Goal: Use online tool/utility: Utilize a website feature to perform a specific function

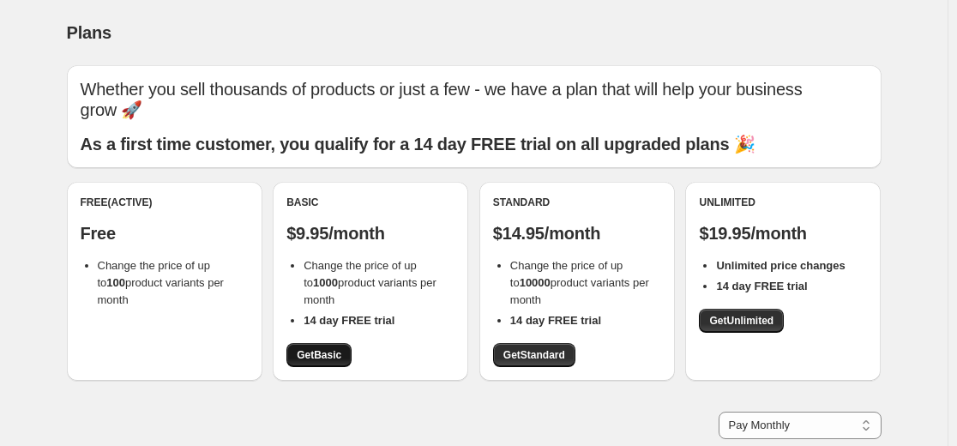
click at [343, 345] on link "Get Basic" at bounding box center [319, 355] width 65 height 24
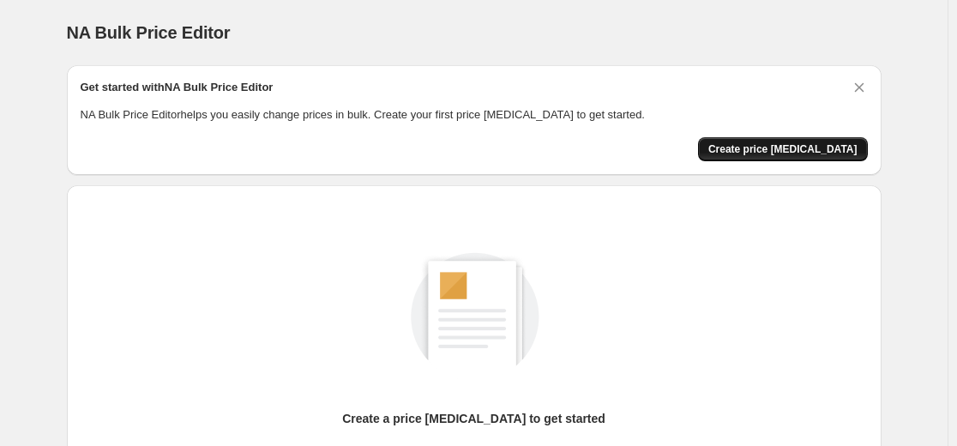
click at [770, 150] on span "Create price change job" at bounding box center [783, 149] width 149 height 14
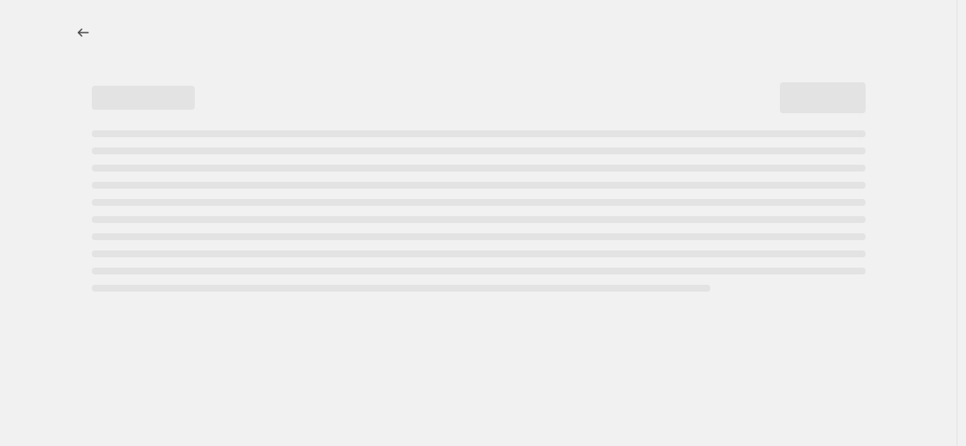
select select "percentage"
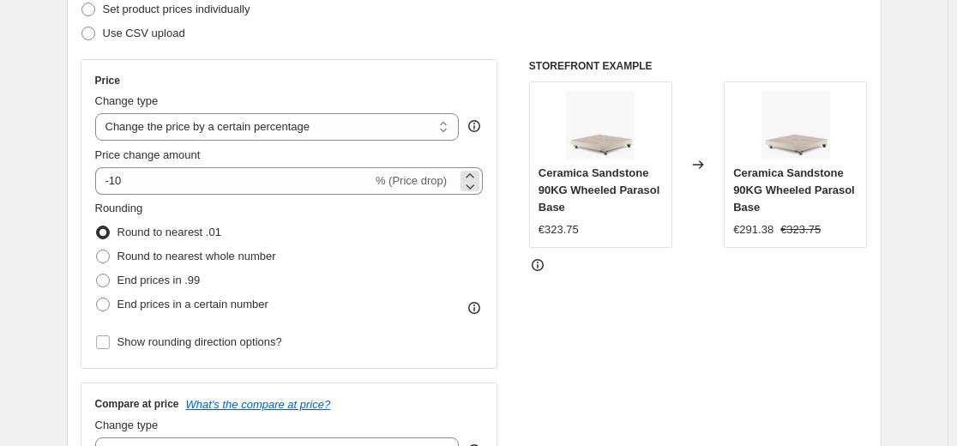
scroll to position [257, 0]
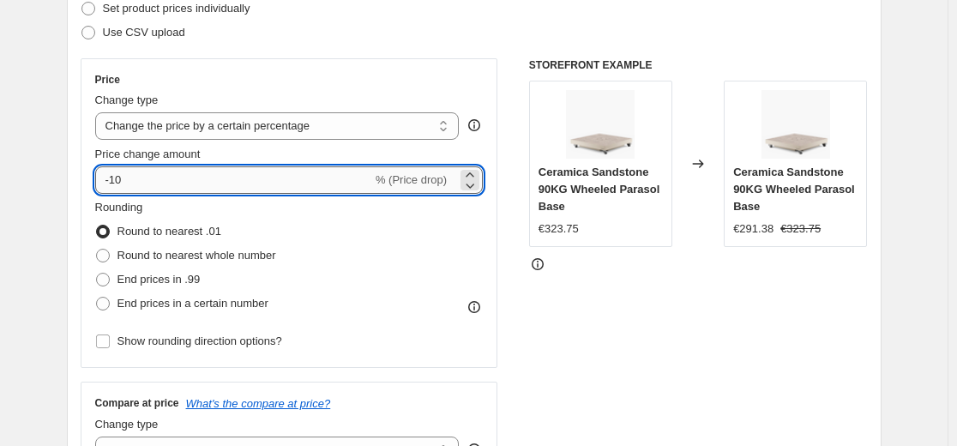
click at [328, 173] on input "-10" at bounding box center [233, 179] width 277 height 27
type input "-1"
type input "-50"
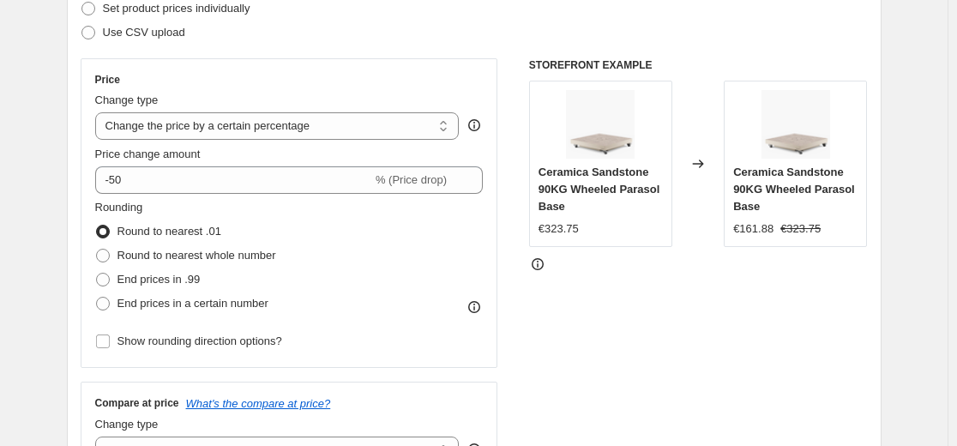
click at [635, 328] on div "STOREFRONT EXAMPLE Ceramica Sandstone 90KG Wheeled Parasol Base €323.75 Changed…" at bounding box center [698, 268] width 339 height 420
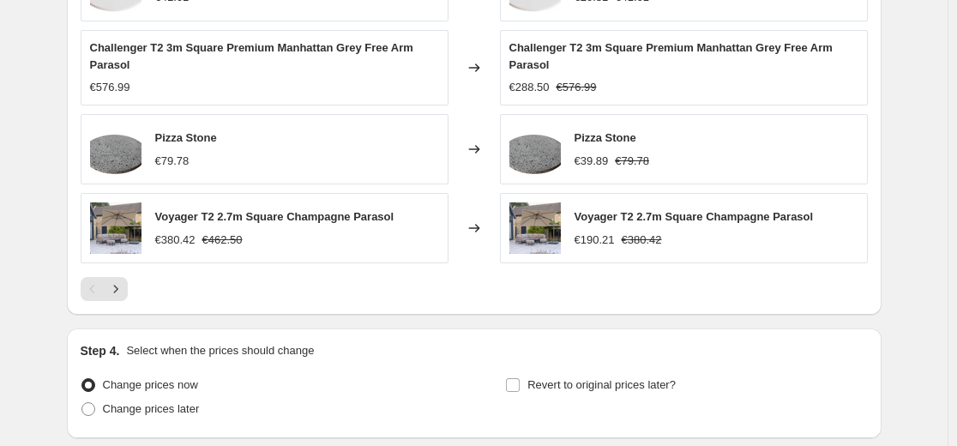
scroll to position [1275, 0]
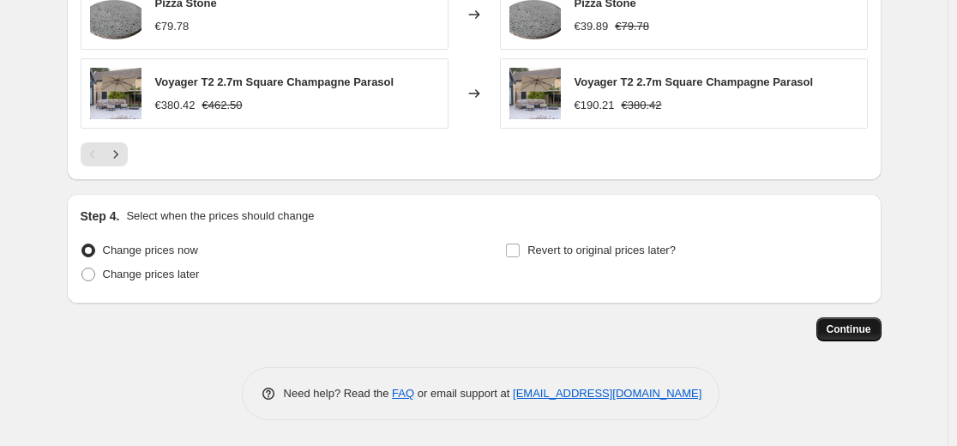
click at [854, 319] on button "Continue" at bounding box center [849, 329] width 65 height 24
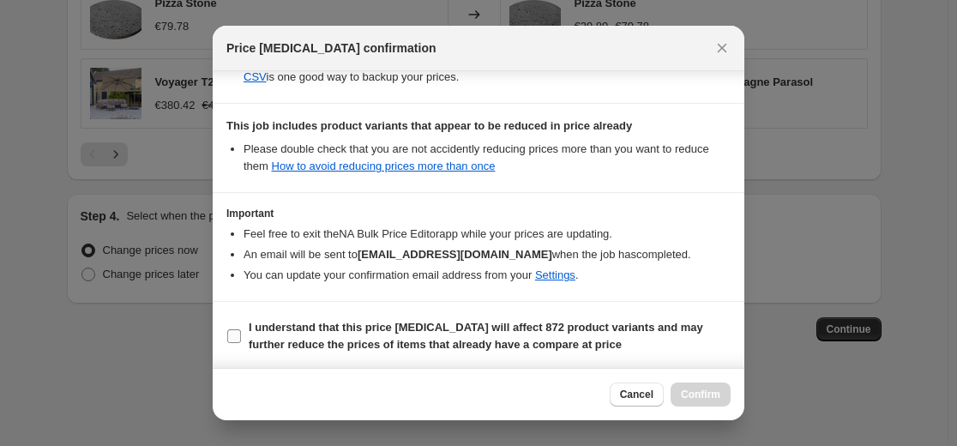
scroll to position [371, 0]
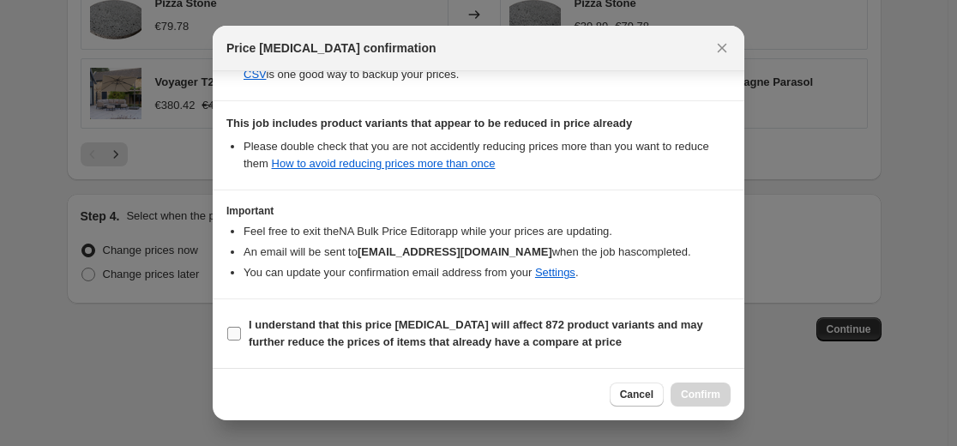
click at [304, 322] on b "I understand that this price change job will affect 872 product variants and ma…" at bounding box center [476, 333] width 455 height 30
click at [241, 327] on input "I understand that this price change job will affect 872 product variants and ma…" at bounding box center [234, 334] width 14 height 14
checkbox input "true"
click at [703, 399] on span "Confirm" at bounding box center [700, 395] width 39 height 14
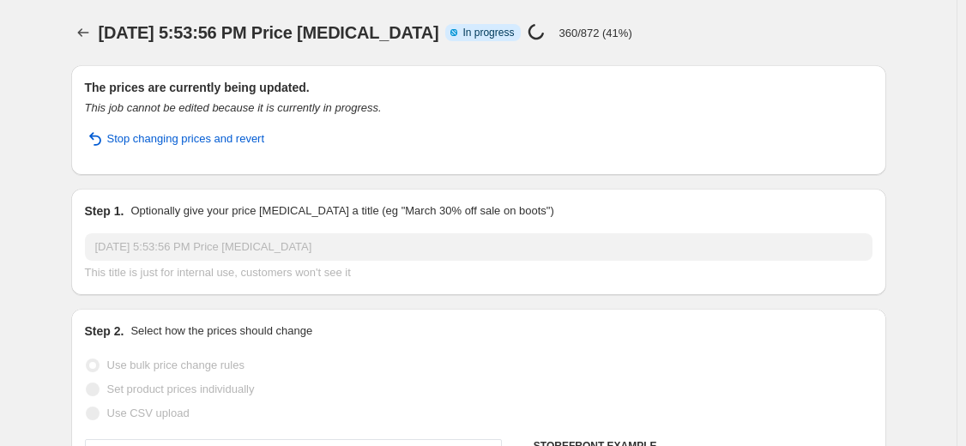
select select "percentage"
